Goal: Task Accomplishment & Management: Manage account settings

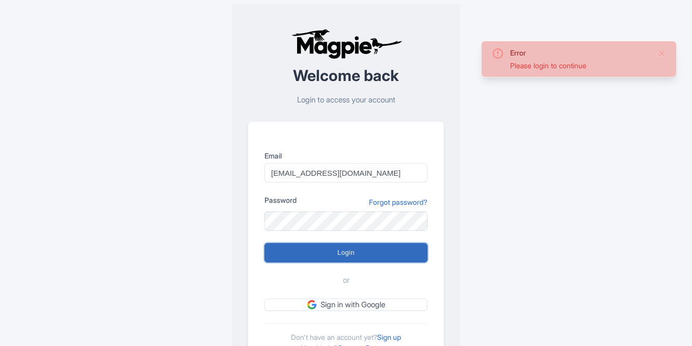
drag, startPoint x: 0, startPoint y: 0, endPoint x: 326, endPoint y: 252, distance: 412.0
click at [326, 252] on input "Login" at bounding box center [345, 252] width 163 height 19
type input "Logging in..."
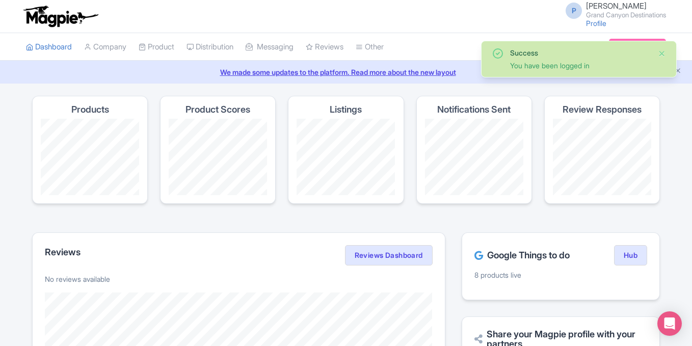
click at [664, 54] on button "Close" at bounding box center [662, 53] width 8 height 12
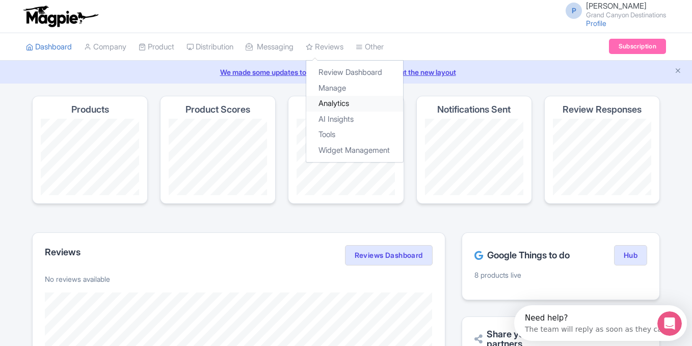
click at [341, 105] on link "Analytics" at bounding box center [354, 104] width 97 height 16
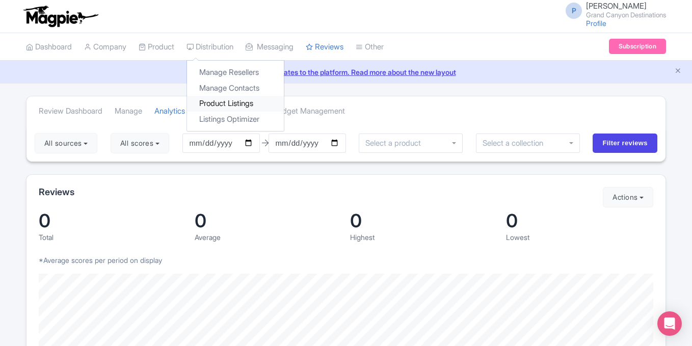
click at [231, 107] on link "Product Listings" at bounding box center [235, 104] width 97 height 16
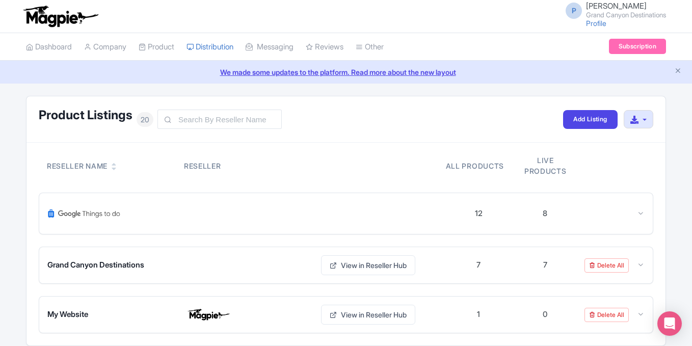
drag, startPoint x: 0, startPoint y: 0, endPoint x: 695, endPoint y: 74, distance: 698.5
click at [692, 74] on html "P [PERSON_NAME] [GEOGRAPHIC_DATA] Destinations Profile Users Settings Sign out …" at bounding box center [346, 173] width 692 height 346
click at [634, 211] on div at bounding box center [611, 214] width 66 height 12
